Goal: Register for event/course

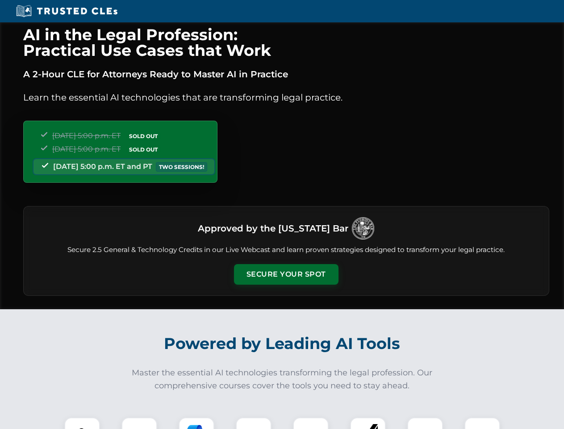
click at [286, 274] on button "Secure Your Spot" at bounding box center [286, 274] width 104 height 21
click at [82, 423] on img at bounding box center [82, 435] width 26 height 26
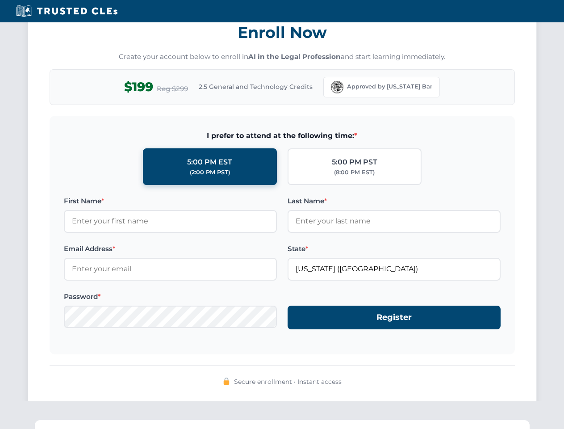
scroll to position [877, 0]
